Goal: Check status: Check status

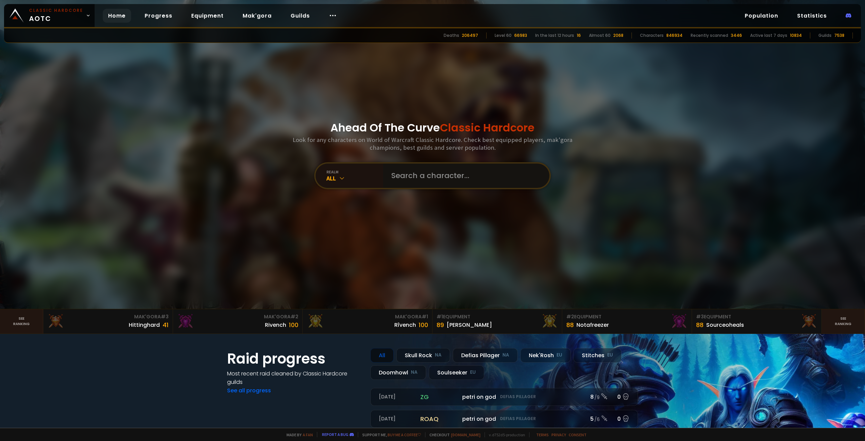
click at [417, 176] on input "text" at bounding box center [464, 176] width 154 height 24
paste input "rallyingcryx"
type input "rallyingcryx"
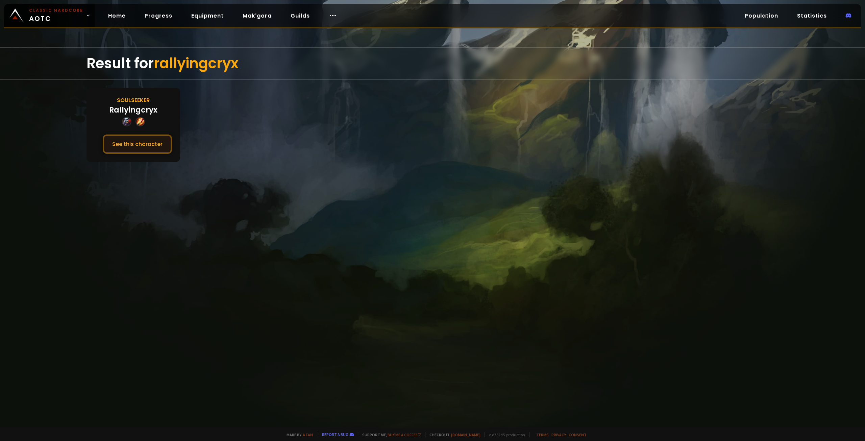
click at [151, 140] on button "See this character" at bounding box center [137, 144] width 69 height 19
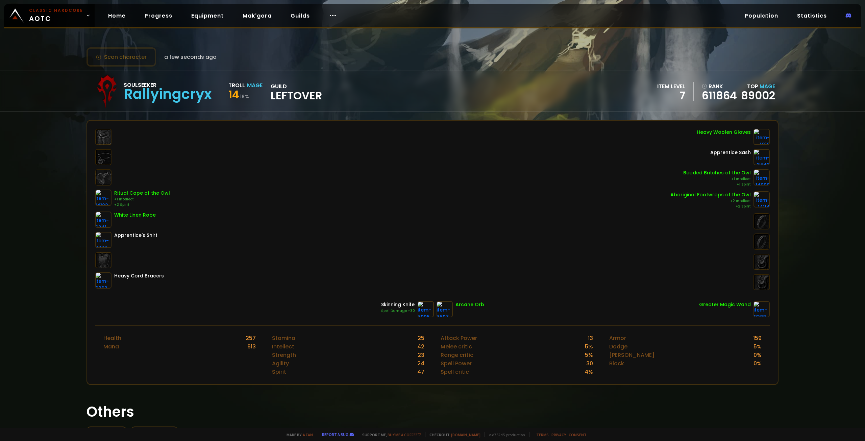
click at [610, 441] on html "Classic Hardcore AOTC Home Progress Equipment Mak'gora Guilds Population Statis…" at bounding box center [432, 220] width 865 height 441
